Goal: Task Accomplishment & Management: Complete application form

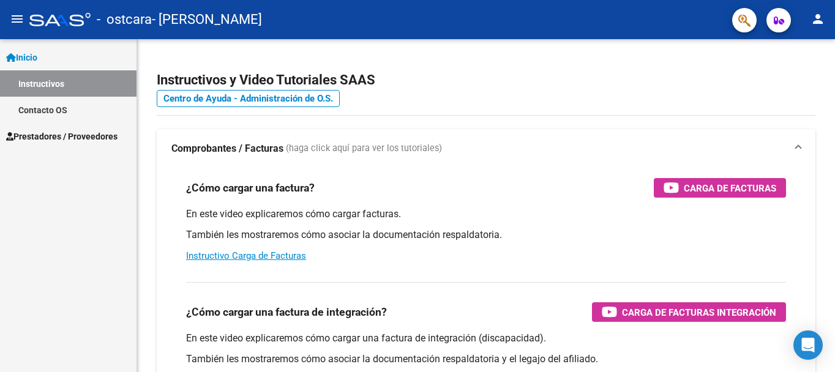
click at [86, 134] on span "Prestadores / Proveedores" at bounding box center [61, 136] width 111 height 13
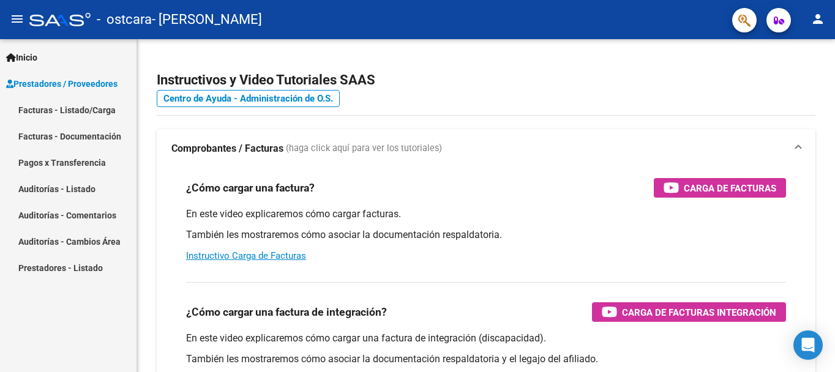
click at [79, 111] on link "Facturas - Listado/Carga" at bounding box center [68, 110] width 136 height 26
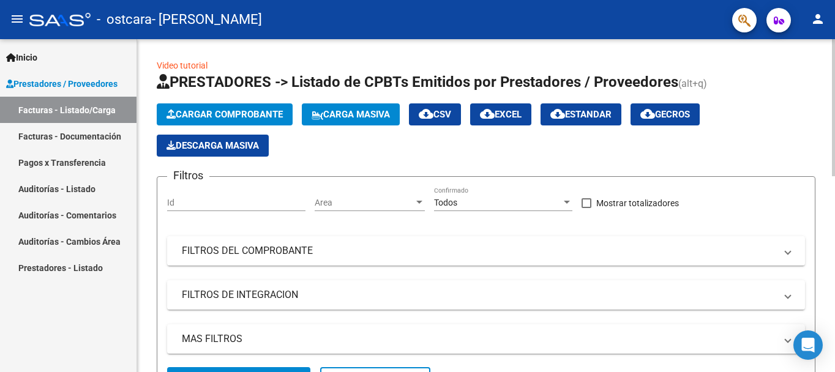
click at [223, 114] on span "Cargar Comprobante" at bounding box center [224, 114] width 116 height 11
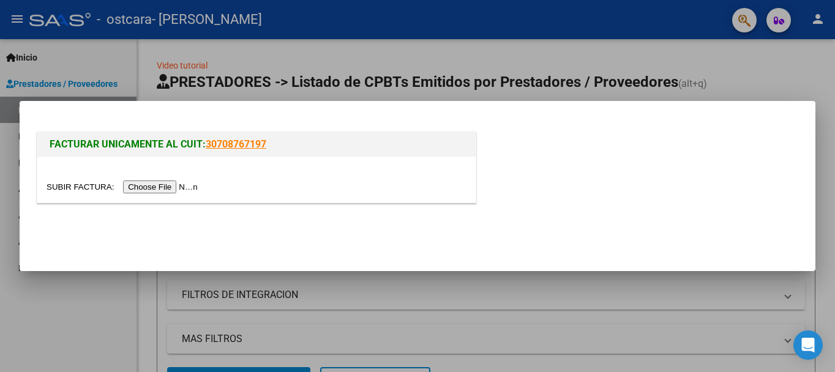
click at [166, 185] on input "file" at bounding box center [124, 187] width 155 height 13
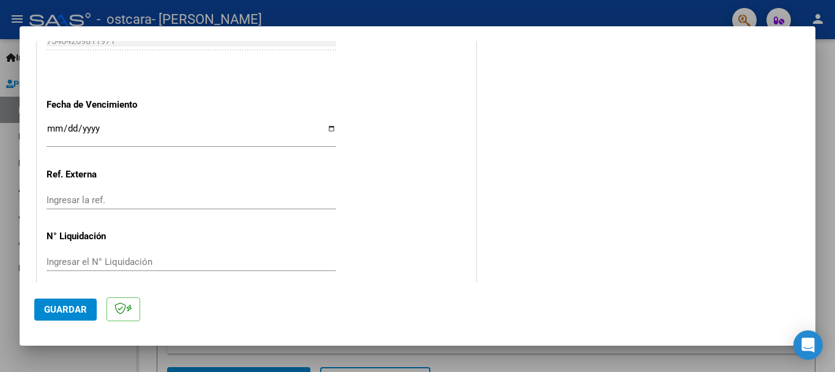
scroll to position [868, 0]
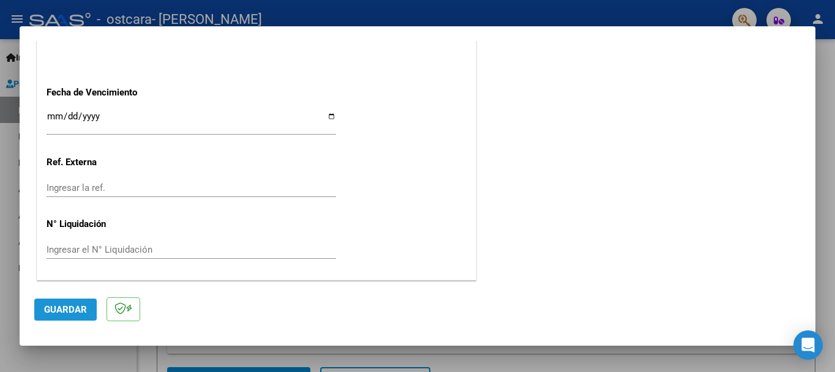
click at [61, 308] on span "Guardar" at bounding box center [65, 309] width 43 height 11
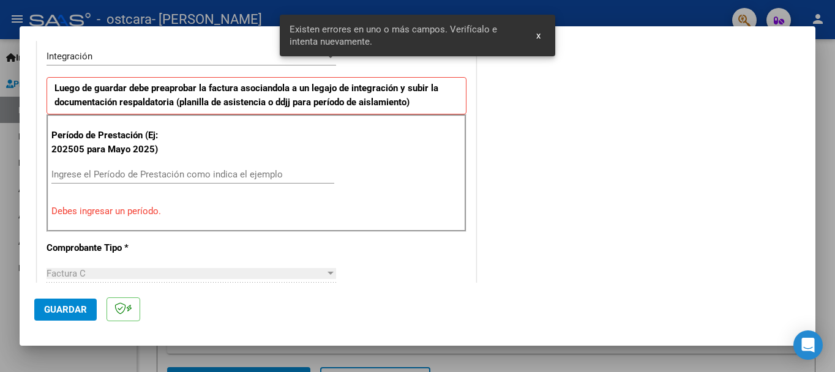
click at [174, 174] on input "Ingrese el Período de Prestación como indica el ejemplo" at bounding box center [192, 174] width 283 height 11
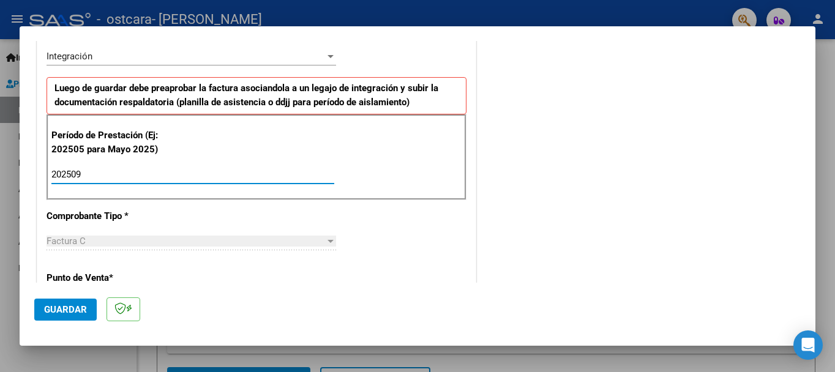
type input "202509"
click at [65, 307] on span "Guardar" at bounding box center [65, 309] width 43 height 11
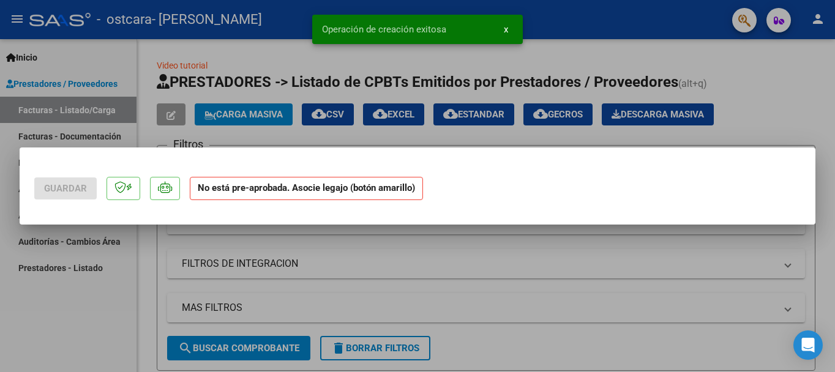
scroll to position [0, 0]
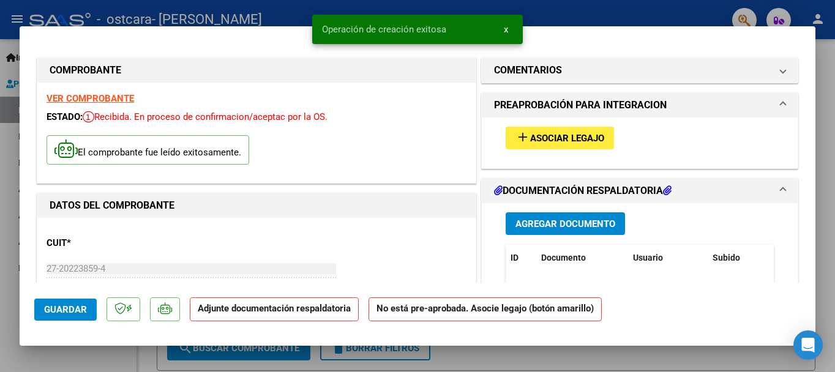
click at [564, 133] on span "Asociar Legajo" at bounding box center [567, 138] width 74 height 11
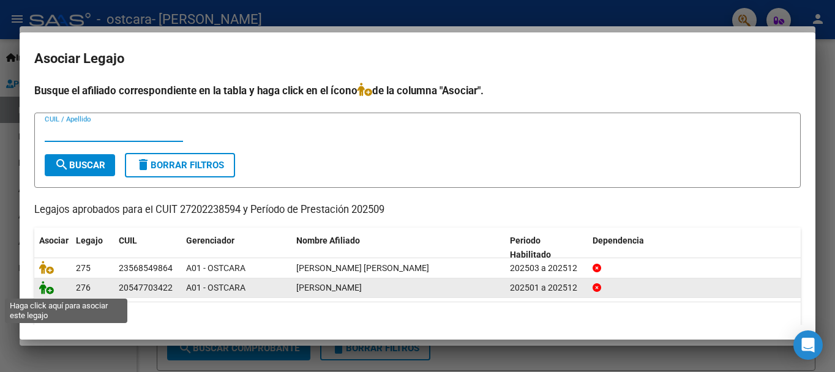
click at [48, 289] on icon at bounding box center [46, 287] width 15 height 13
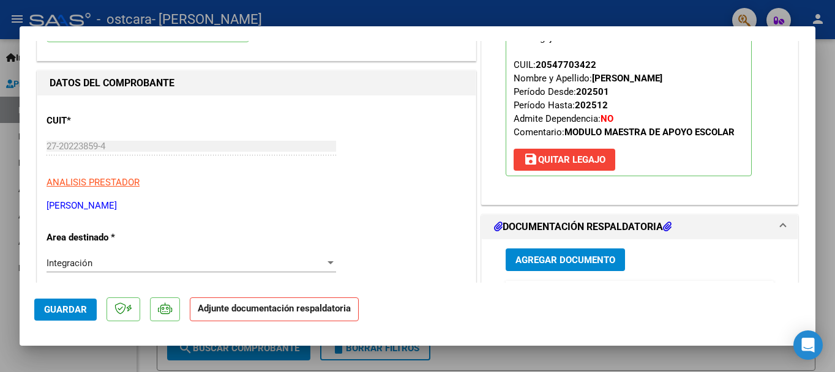
scroll to position [184, 0]
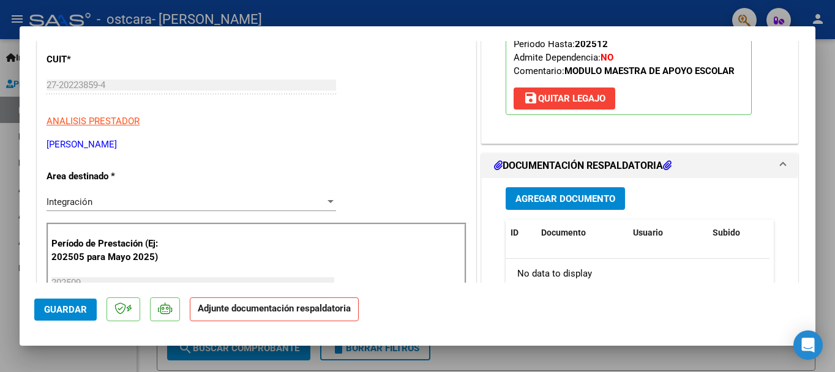
click at [557, 193] on span "Agregar Documento" at bounding box center [565, 198] width 100 height 11
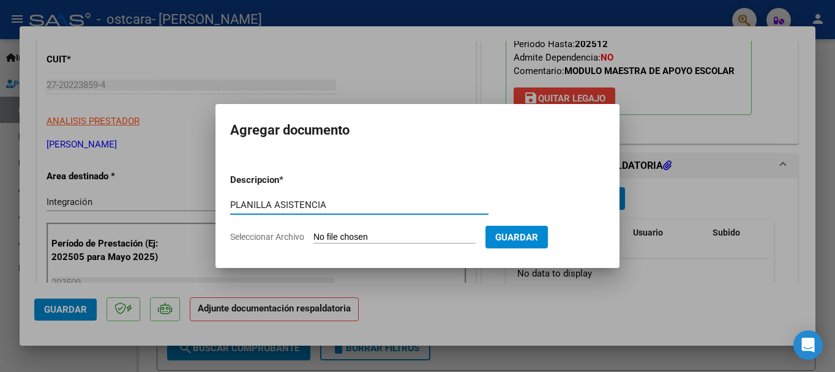
type input "PLANILLA ASISTENCIA"
click at [403, 234] on input "Seleccionar Archivo" at bounding box center [394, 238] width 162 height 12
type input "C:\fakepath\PLANILLA ASISTENCIA [PERSON_NAME].pdf"
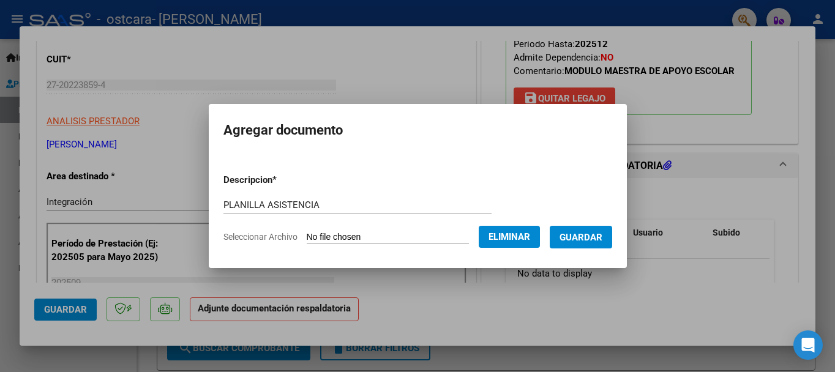
click at [589, 233] on span "Guardar" at bounding box center [580, 237] width 43 height 11
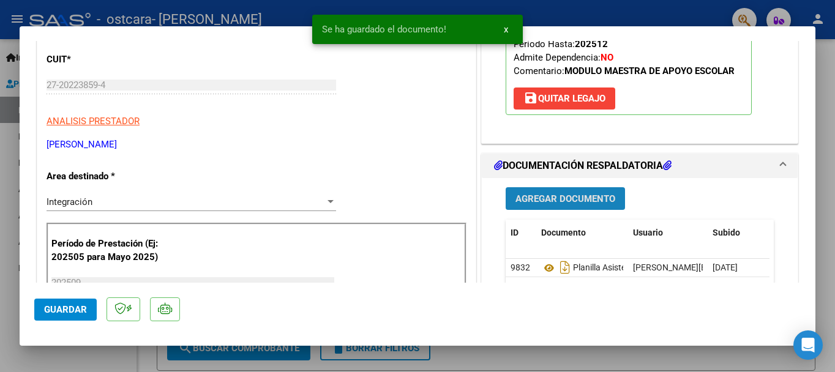
click at [570, 195] on span "Agregar Documento" at bounding box center [565, 198] width 100 height 11
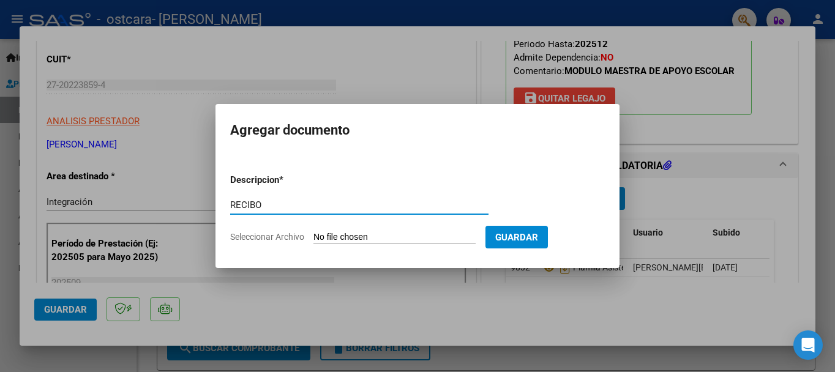
type input "RECIBO"
click at [382, 237] on input "Seleccionar Archivo" at bounding box center [394, 238] width 162 height 12
type input "C:\fakepath\RECIBO.pdf"
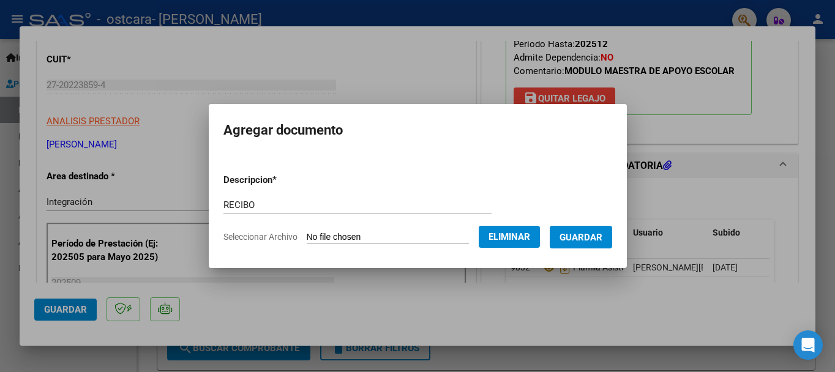
click at [594, 236] on span "Guardar" at bounding box center [580, 237] width 43 height 11
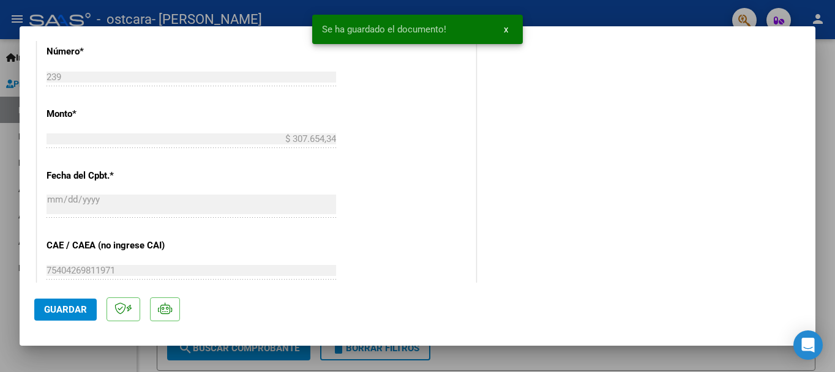
scroll to position [854, 0]
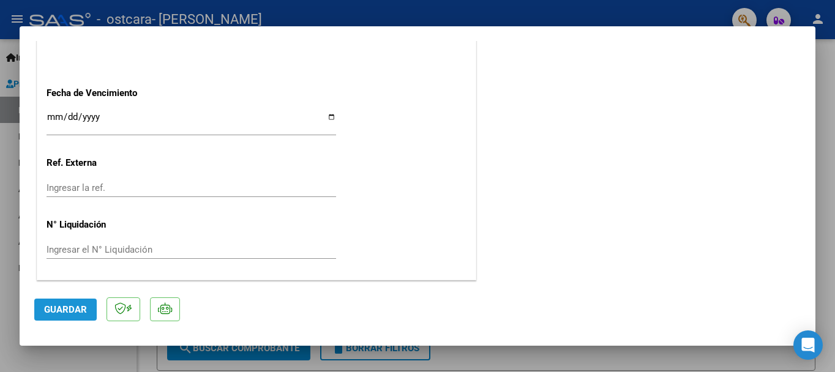
click at [65, 311] on span "Guardar" at bounding box center [65, 309] width 43 height 11
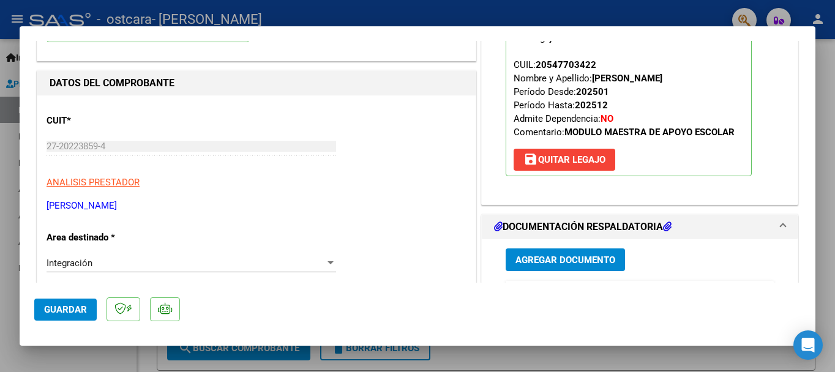
scroll to position [0, 0]
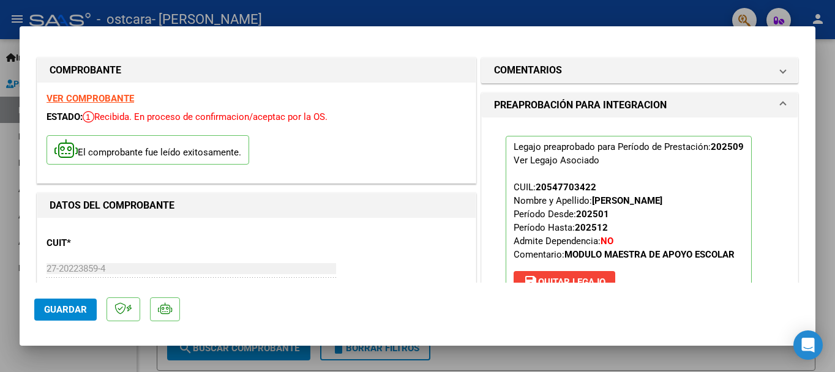
click at [824, 51] on div at bounding box center [417, 186] width 835 height 372
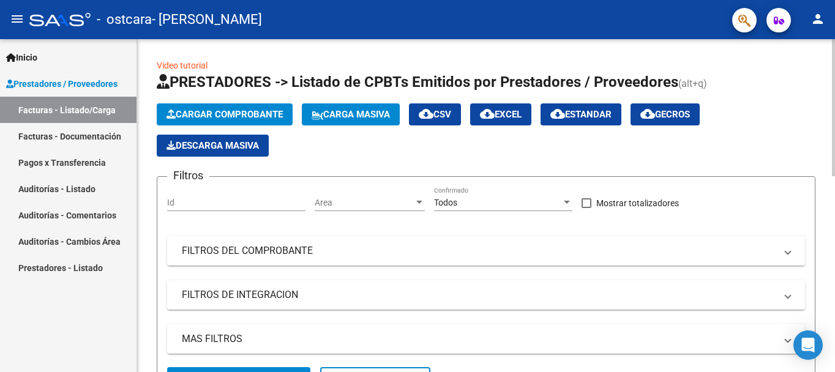
click at [231, 109] on span "Cargar Comprobante" at bounding box center [224, 114] width 116 height 11
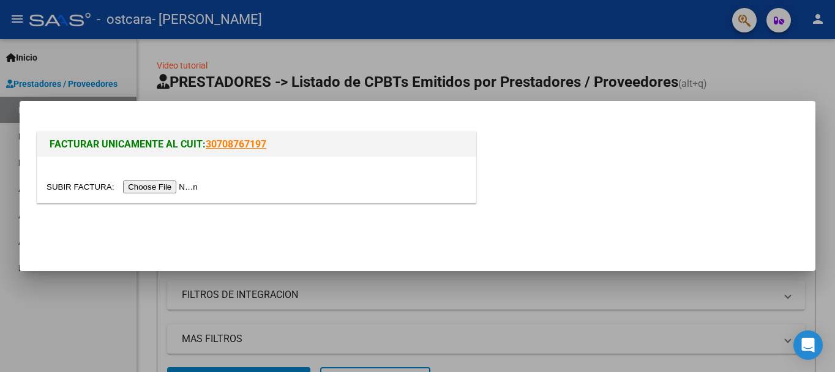
click at [155, 184] on input "file" at bounding box center [124, 187] width 155 height 13
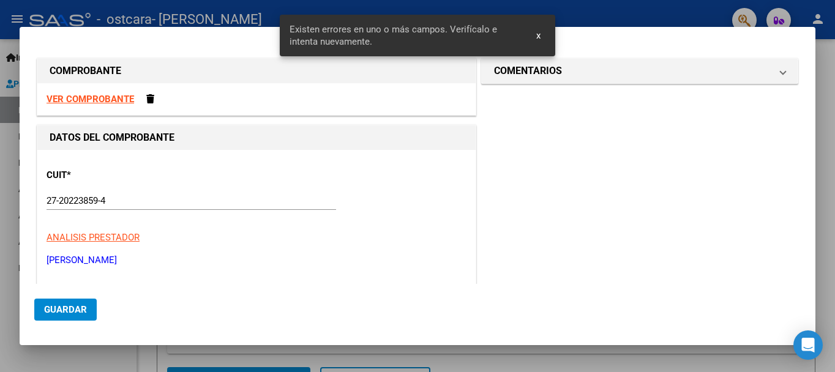
scroll to position [261, 0]
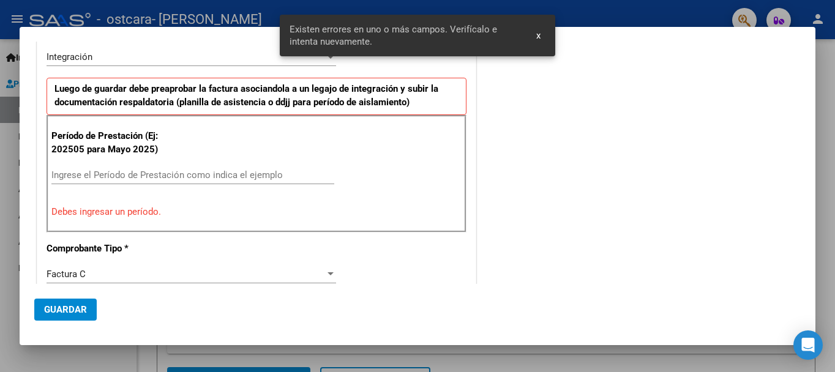
click at [143, 174] on input "Ingrese el Período de Prestación como indica el ejemplo" at bounding box center [192, 175] width 283 height 11
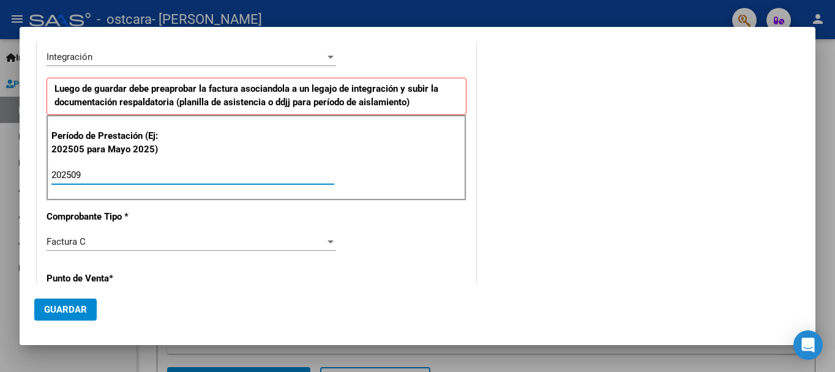
type input "202509"
click at [70, 304] on span "Guardar" at bounding box center [65, 309] width 43 height 11
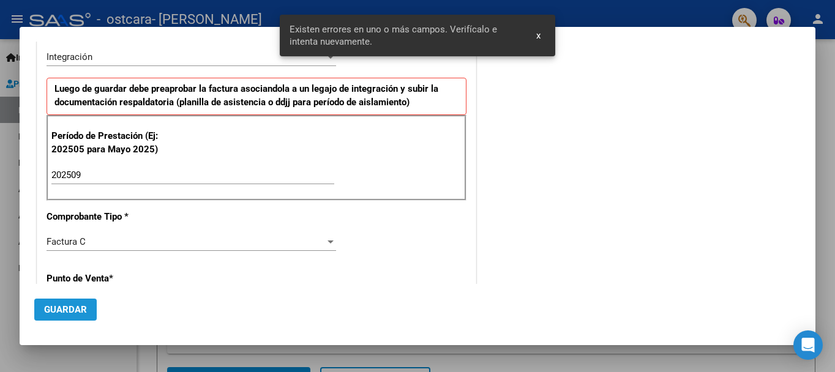
scroll to position [462, 0]
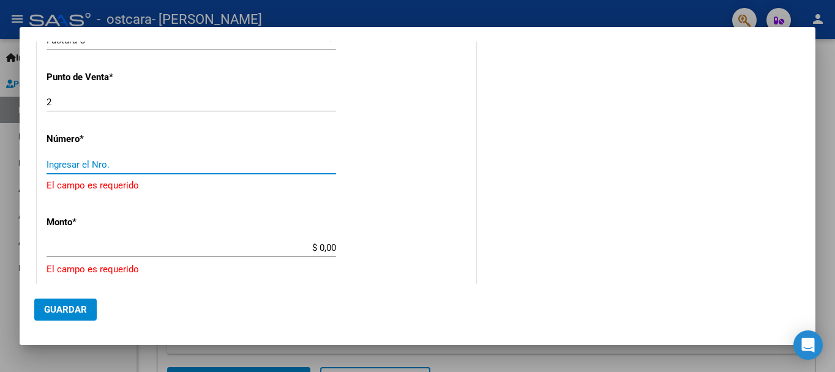
click at [124, 165] on input "Ingresar el Nro." at bounding box center [191, 164] width 289 height 11
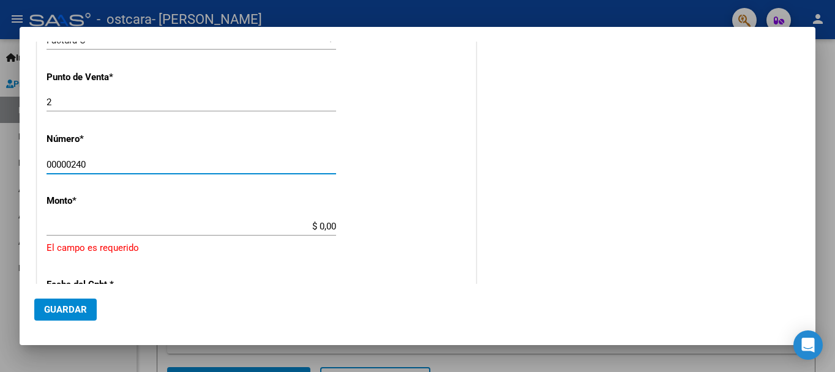
type input "00000240"
click at [92, 226] on input "$ 0,00" at bounding box center [191, 226] width 289 height 11
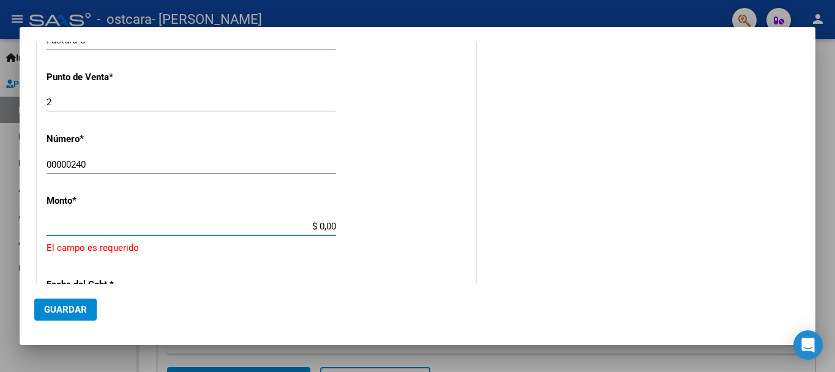
type input "$ 307.654,34"
type input "[DATE]"
type input "75404270066337"
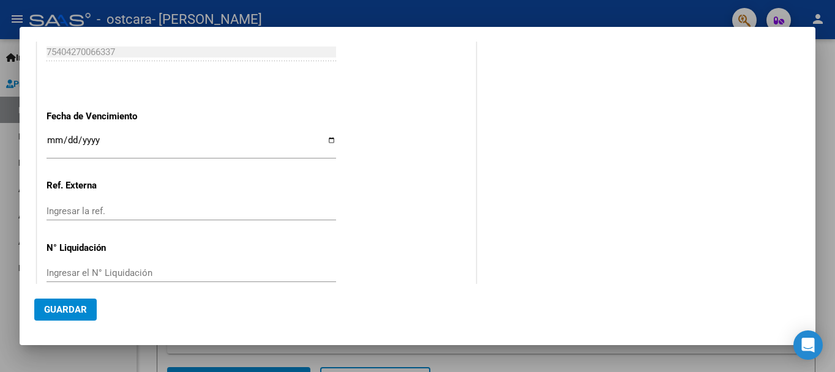
scroll to position [790, 0]
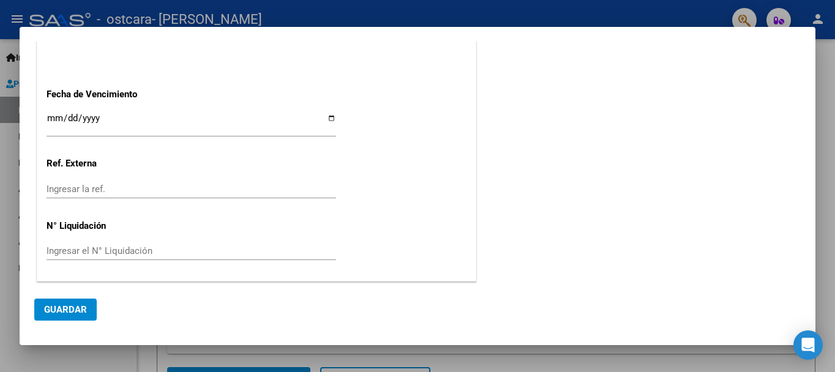
click at [58, 307] on span "Guardar" at bounding box center [65, 309] width 43 height 11
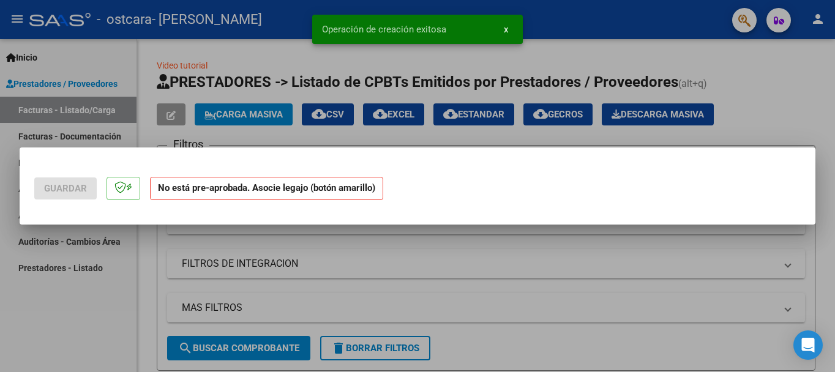
scroll to position [0, 0]
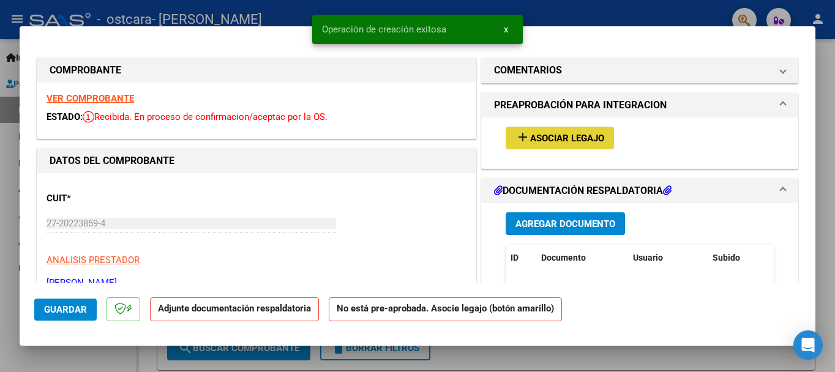
click at [550, 133] on span "Asociar Legajo" at bounding box center [567, 138] width 74 height 11
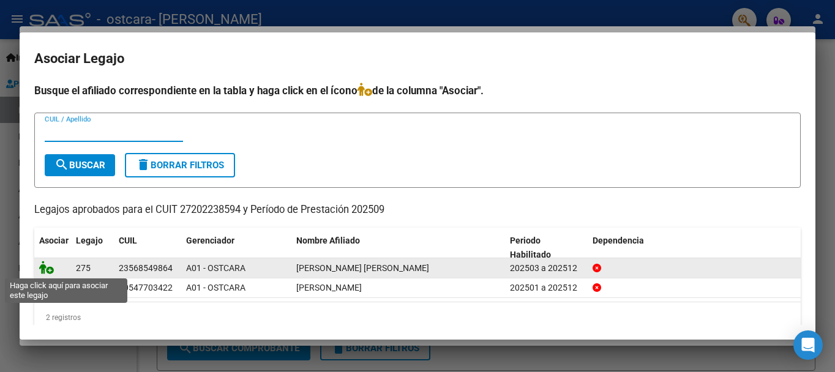
click at [47, 268] on icon at bounding box center [46, 267] width 15 height 13
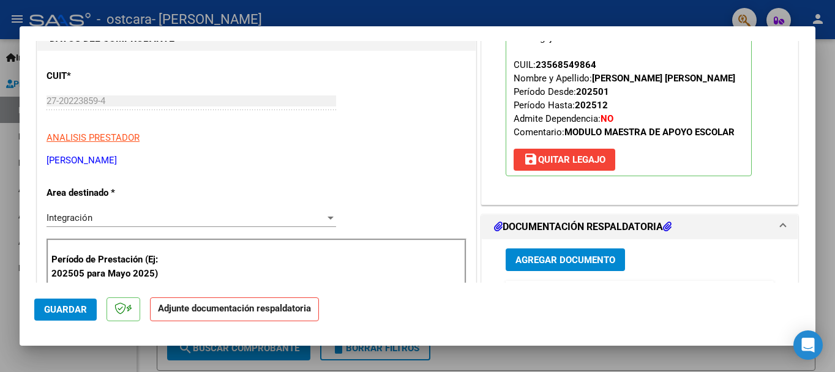
scroll to position [184, 0]
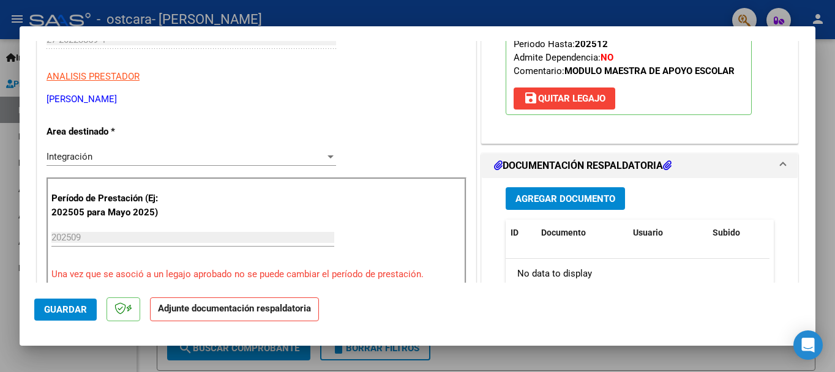
click at [567, 196] on span "Agregar Documento" at bounding box center [565, 198] width 100 height 11
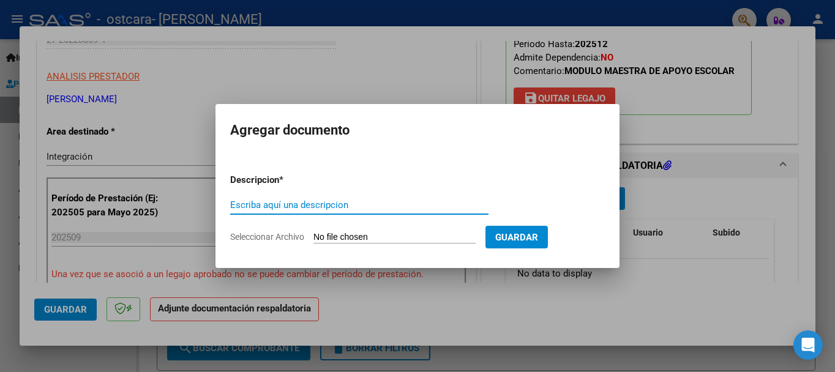
click at [349, 206] on input "Escriba aquí una descripcion" at bounding box center [359, 205] width 258 height 11
type input "PLANILLA ASISTENCIA [PERSON_NAME]"
click at [401, 234] on input "Seleccionar Archivo" at bounding box center [394, 238] width 162 height 12
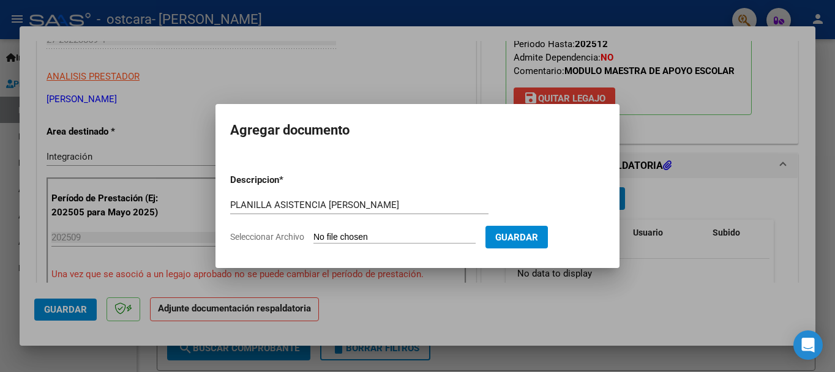
type input "C:\fakepath\PLANILLA ASISTENCIA [PERSON_NAME].pdf"
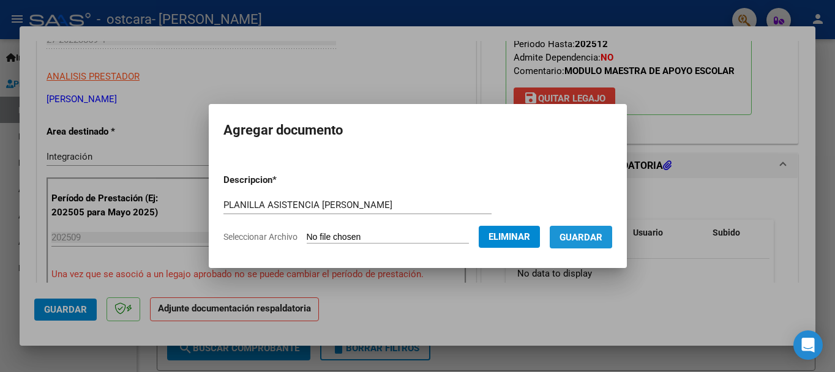
click at [591, 237] on span "Guardar" at bounding box center [580, 237] width 43 height 11
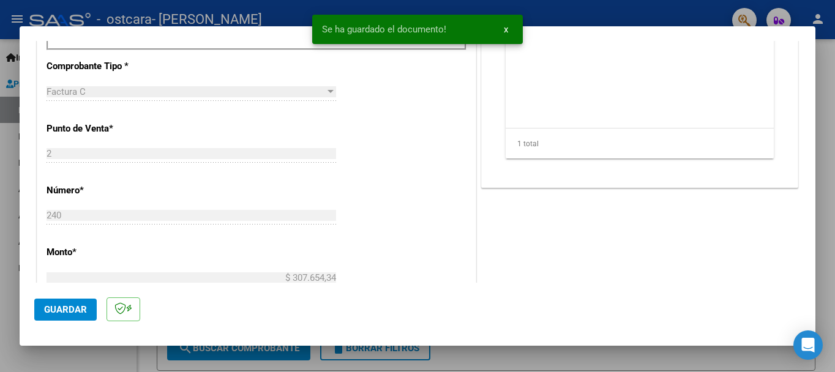
scroll to position [673, 0]
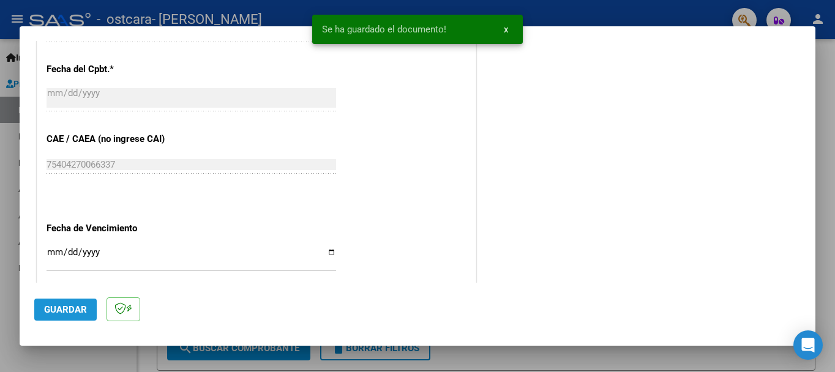
click at [58, 302] on button "Guardar" at bounding box center [65, 310] width 62 height 22
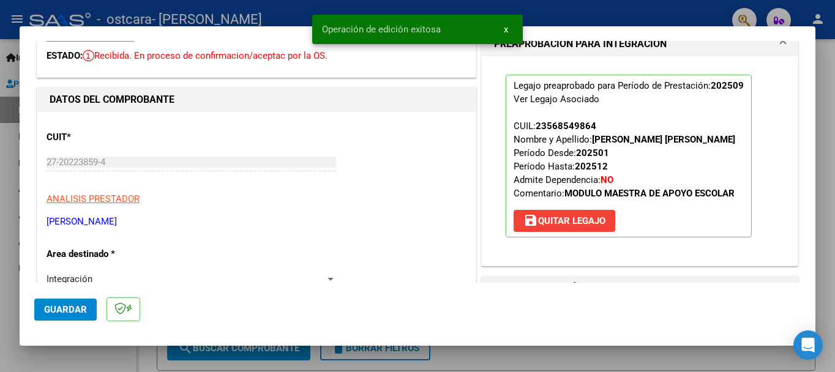
scroll to position [0, 0]
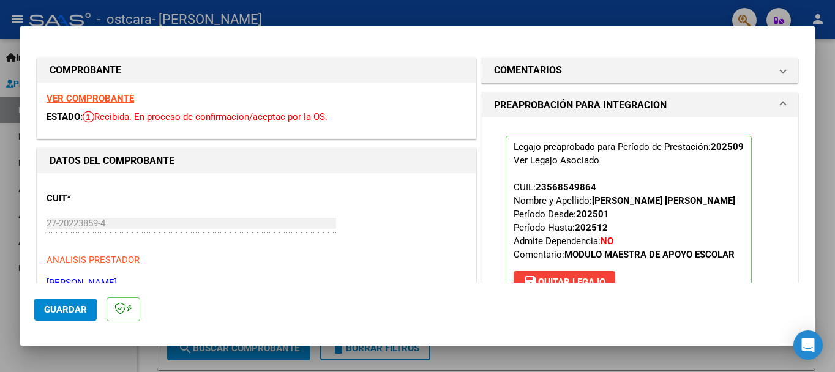
click at [831, 79] on div at bounding box center [417, 186] width 835 height 372
type input "$ 0,00"
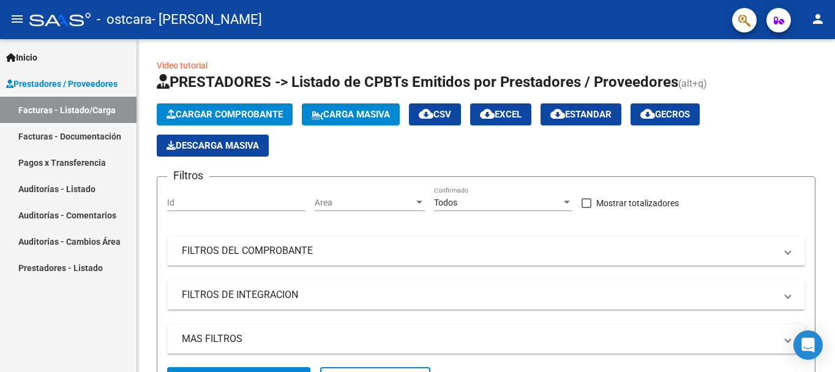
click at [68, 134] on link "Facturas - Documentación" at bounding box center [68, 136] width 136 height 26
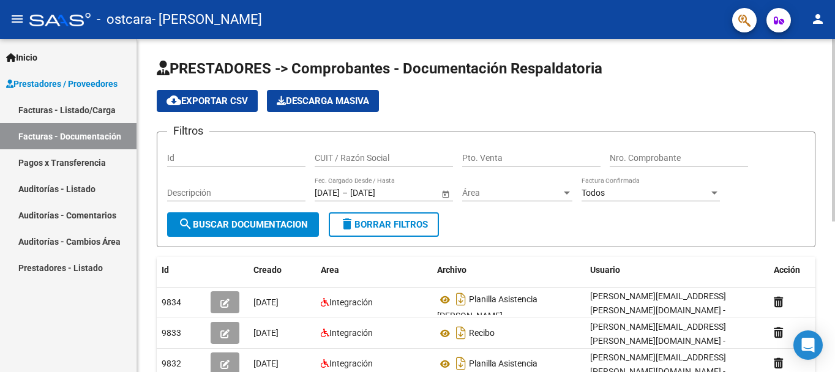
scroll to position [122, 0]
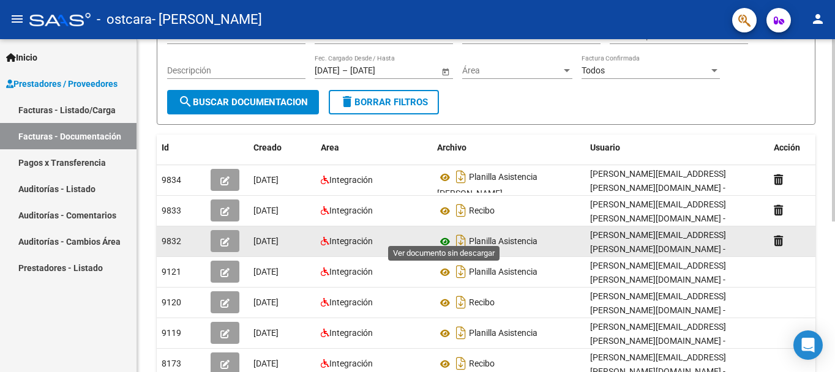
click at [445, 234] on icon at bounding box center [445, 241] width 16 height 15
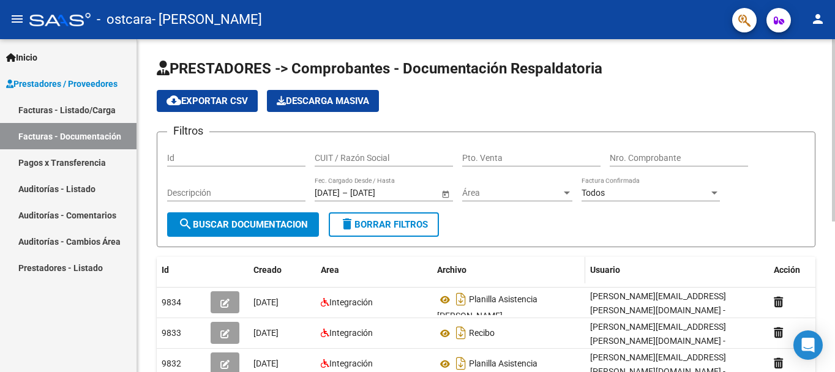
scroll to position [61, 0]
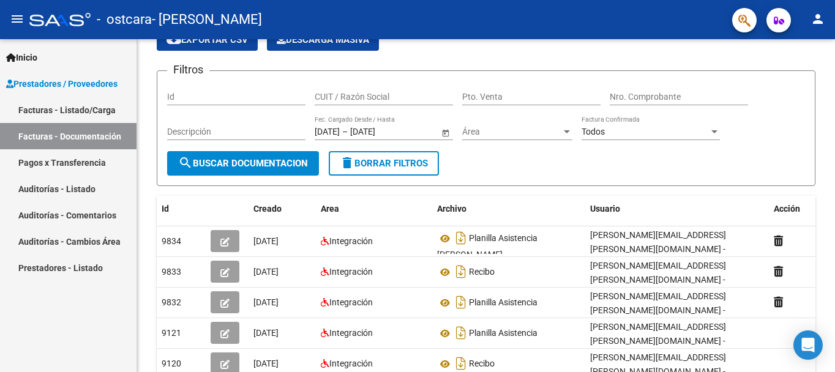
click at [55, 56] on link "Inicio" at bounding box center [68, 57] width 136 height 26
